Goal: Book appointment/travel/reservation

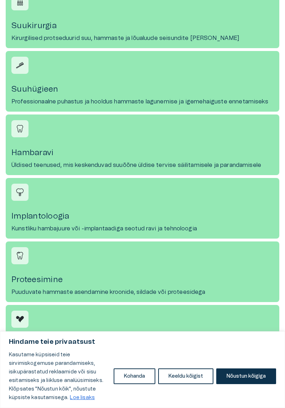
click at [51, 279] on h4 "Proteesimine" at bounding box center [142, 280] width 263 height 10
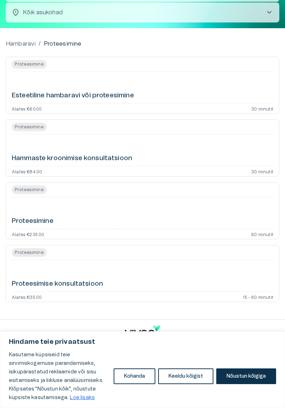
scroll to position [70, 0]
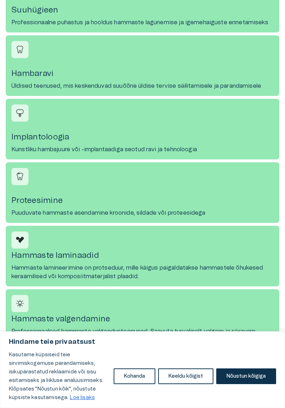
scroll to position [495, 0]
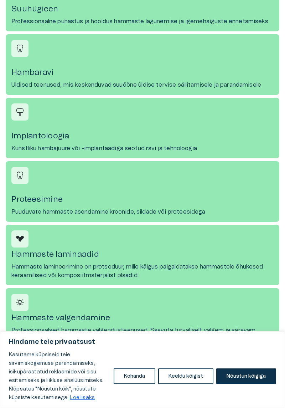
click at [101, 320] on h4 "Hammaste valgendamine" at bounding box center [142, 318] width 263 height 10
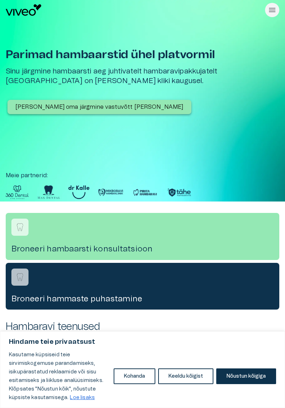
scroll to position [538, 0]
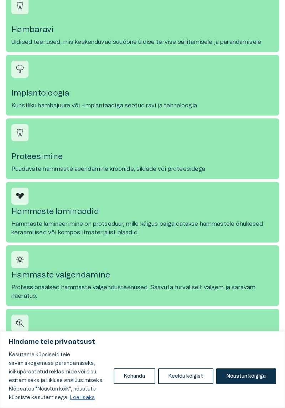
click at [118, 336] on link "Konsultatsioon Teie esimene visiit, et hinnata suuhügieeni ja arutada isikustat…" at bounding box center [143, 339] width 274 height 61
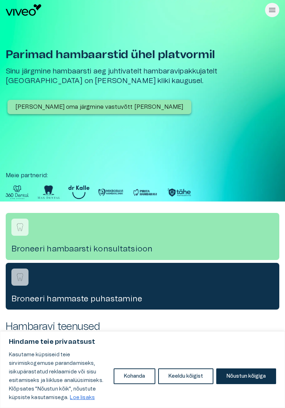
click at [116, 103] on p "[PERSON_NAME] oma järgmine vastuvõtt [PERSON_NAME]" at bounding box center [99, 107] width 168 height 9
click at [128, 243] on div "Broneeri hambaarsti konsultatsioon" at bounding box center [143, 236] width 274 height 47
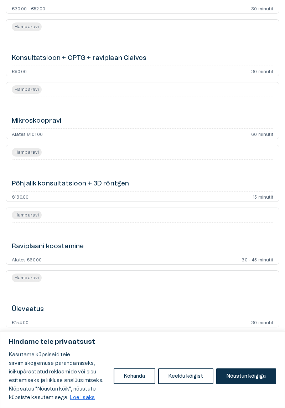
scroll to position [612, 0]
